Goal: Navigation & Orientation: Understand site structure

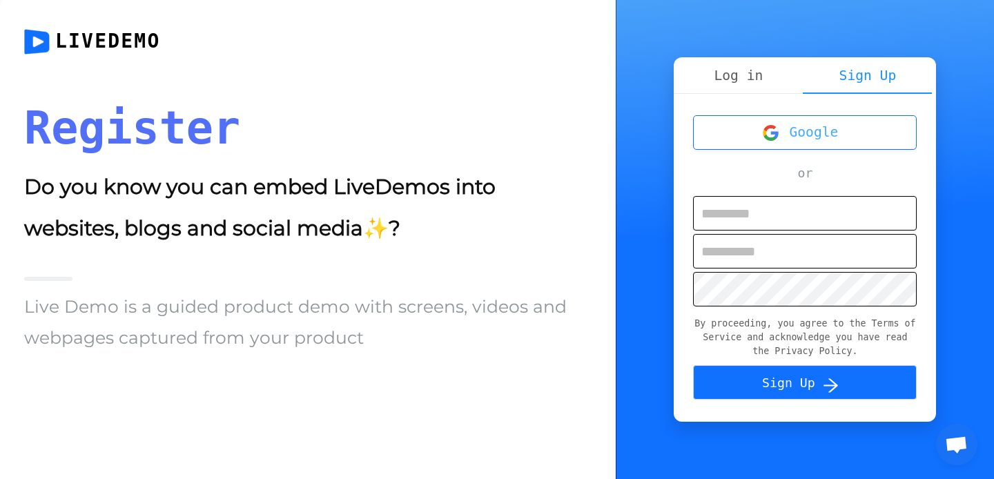
click at [779, 125] on img "button" at bounding box center [770, 132] width 17 height 17
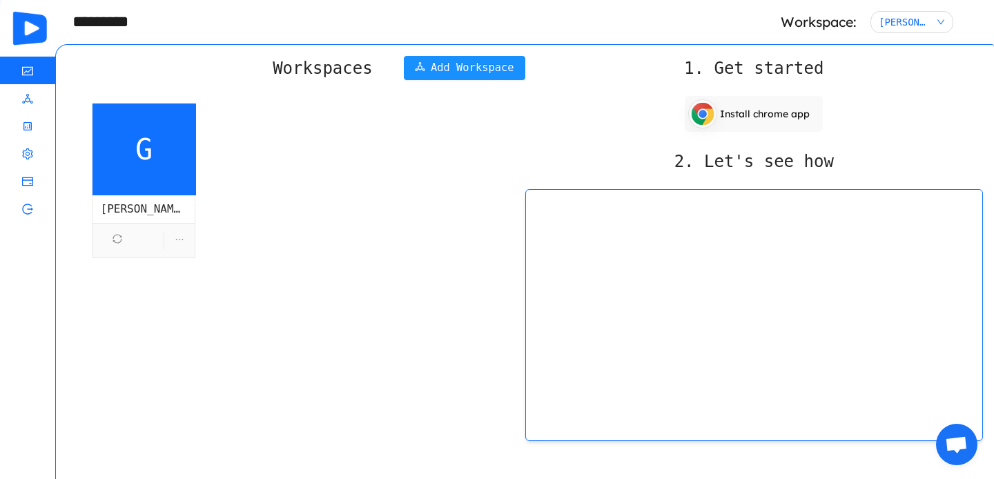
click at [736, 167] on h2 "2. Let's see how" at bounding box center [754, 165] width 459 height 32
click at [762, 75] on h2 "1. Get started" at bounding box center [754, 72] width 459 height 32
click at [324, 73] on h2 "Workspaces" at bounding box center [323, 68] width 100 height 25
click at [28, 97] on icon "icon: deployment-unit" at bounding box center [27, 98] width 11 height 11
